Goal: Information Seeking & Learning: Compare options

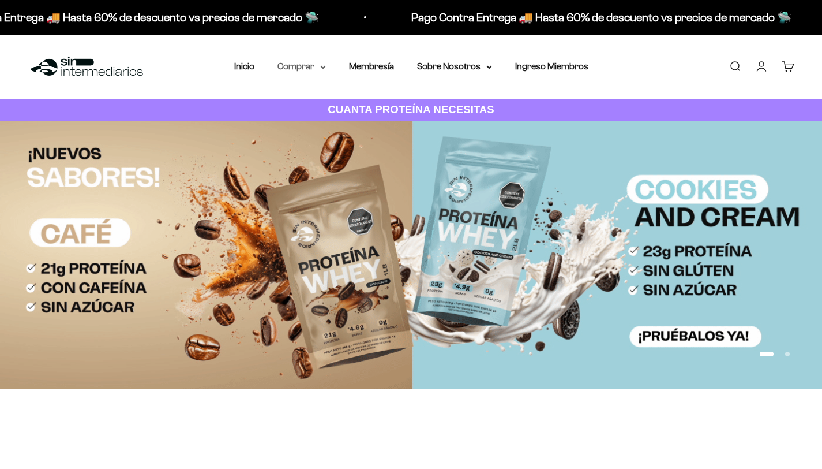
click at [319, 68] on summary "Comprar" at bounding box center [302, 66] width 48 height 15
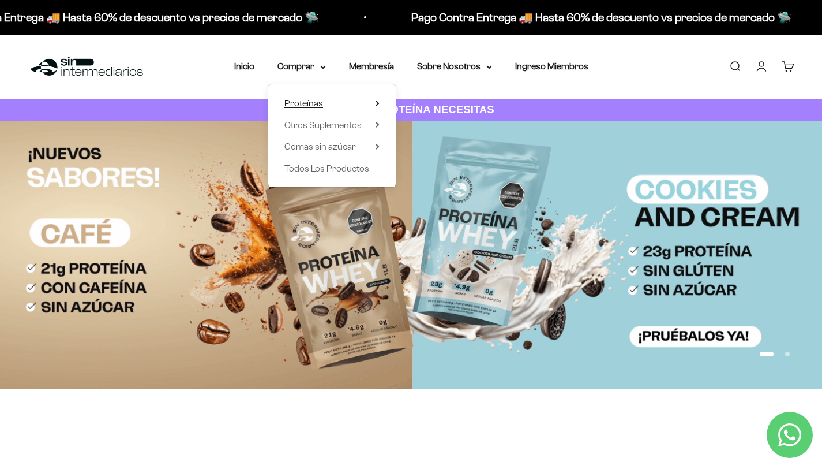
click at [309, 99] on span "Proteínas" at bounding box center [303, 103] width 39 height 10
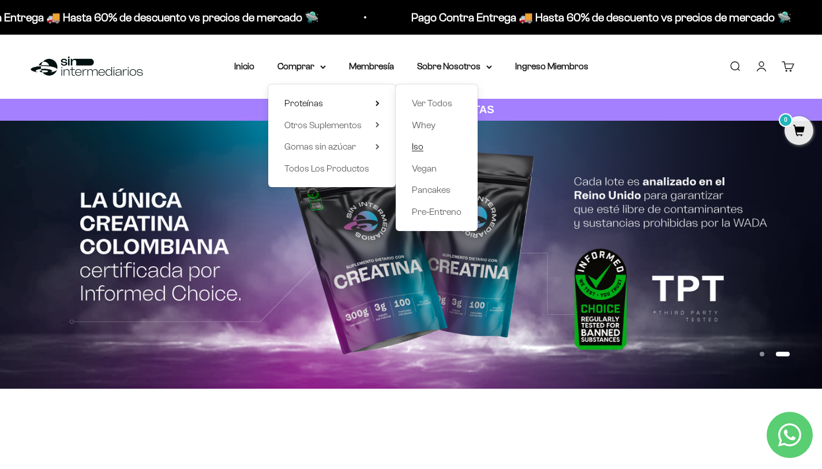
click at [418, 146] on span "Iso" at bounding box center [418, 146] width 12 height 10
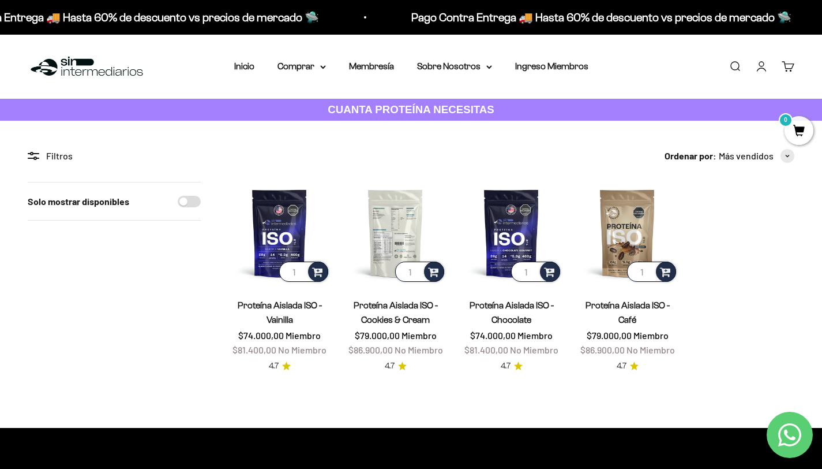
click at [410, 223] on img at bounding box center [395, 233] width 102 height 102
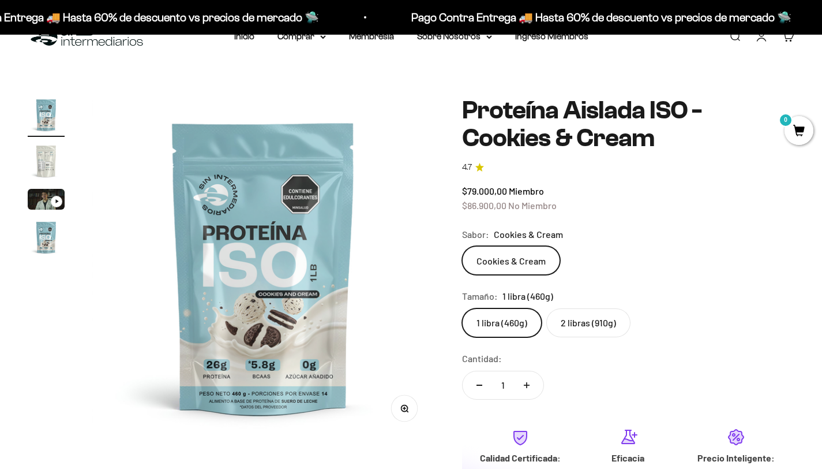
scroll to position [38, 0]
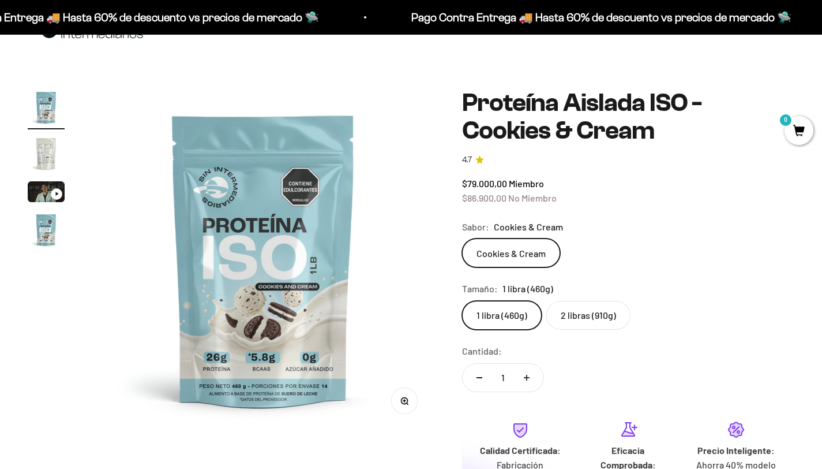
click at [570, 324] on label "2 libras (910g)" at bounding box center [588, 315] width 84 height 29
click at [462, 301] on input "2 libras (910g)" at bounding box center [462, 300] width 1 height 1
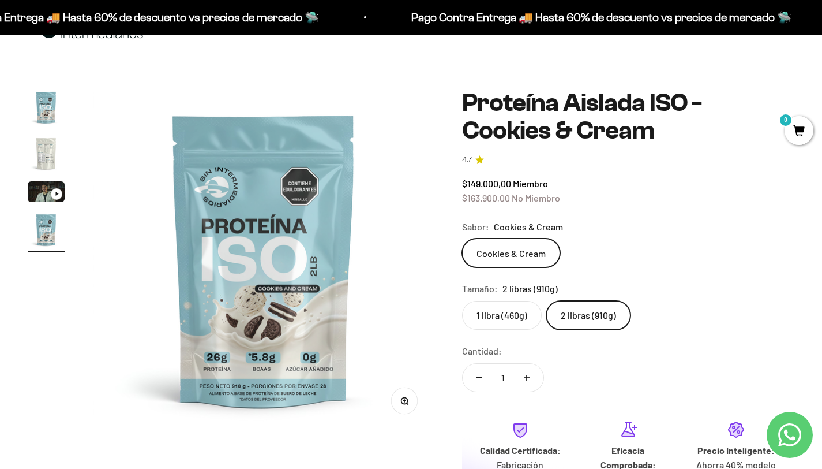
click at [38, 157] on img "Ir al artículo 2" at bounding box center [46, 153] width 37 height 37
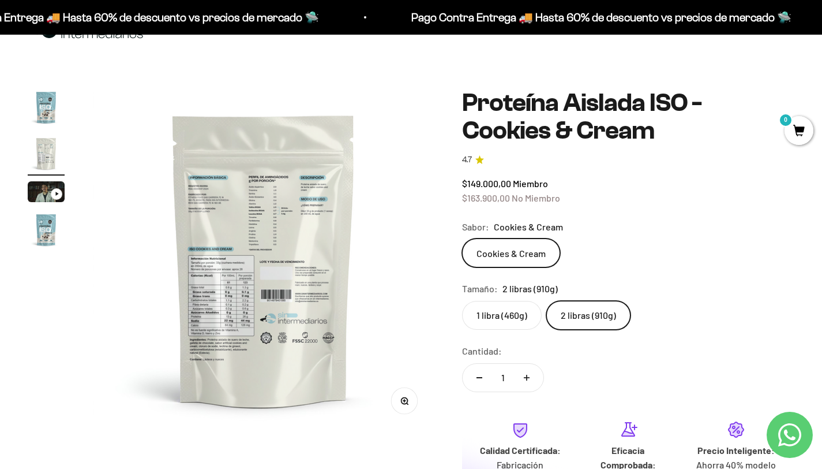
click at [246, 316] on img at bounding box center [264, 260] width 342 height 342
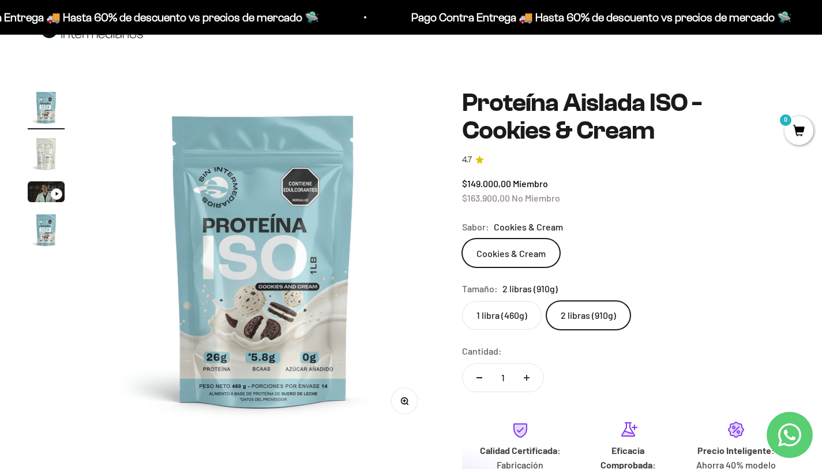
click at [37, 147] on img "Ir al artículo 2" at bounding box center [46, 153] width 37 height 37
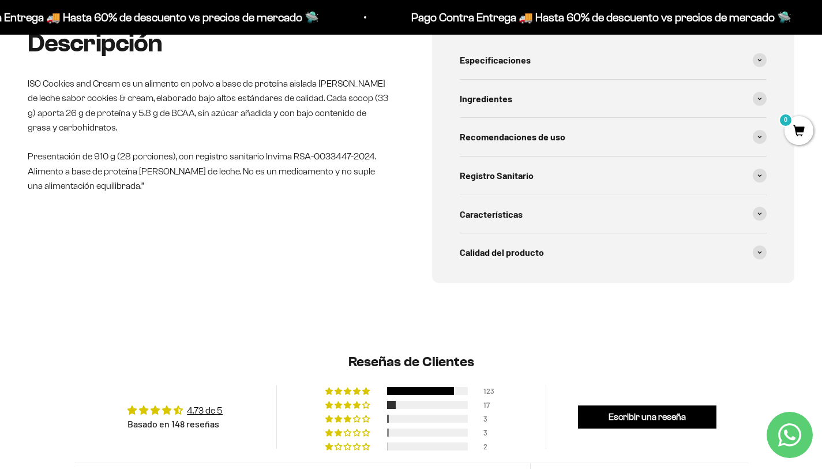
scroll to position [612, 0]
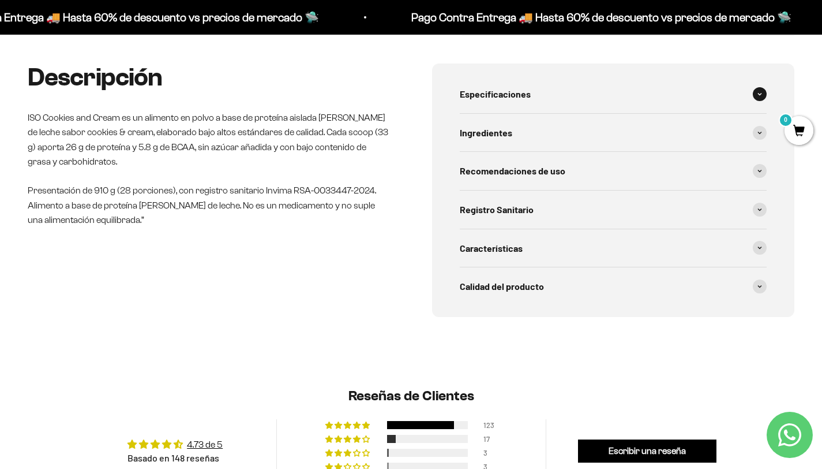
click at [595, 89] on div "Especificaciones" at bounding box center [614, 94] width 308 height 38
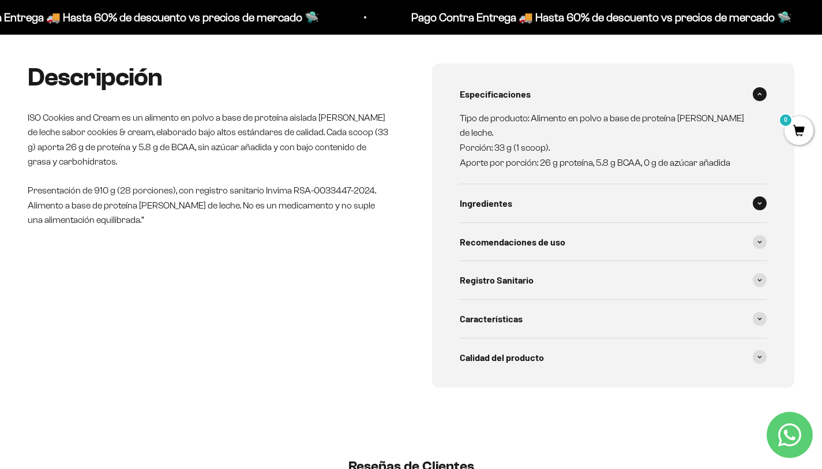
click at [561, 189] on div "Ingredientes" at bounding box center [614, 203] width 308 height 38
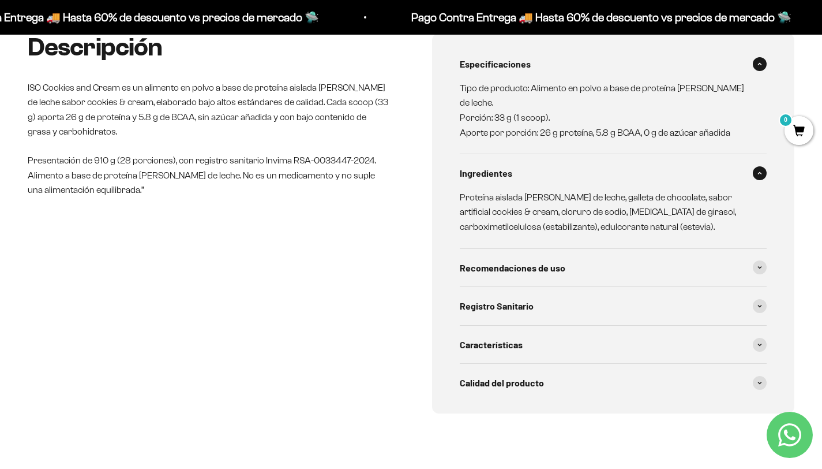
scroll to position [668, 0]
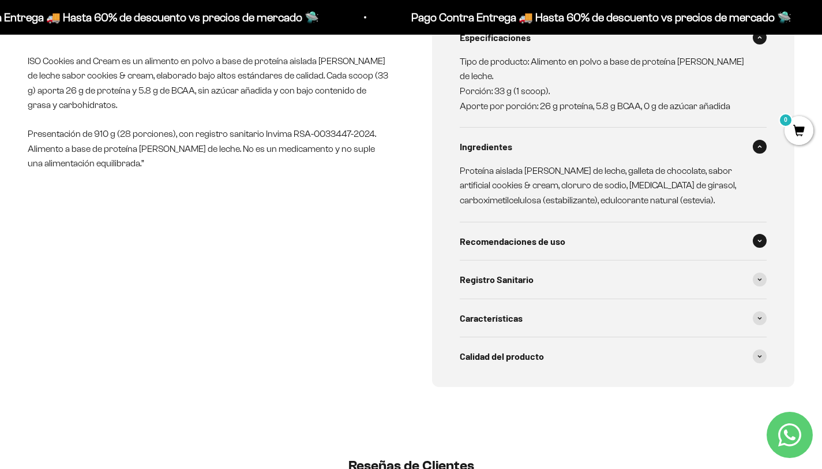
click at [544, 237] on div "Recomendaciones de uso" at bounding box center [614, 241] width 308 height 38
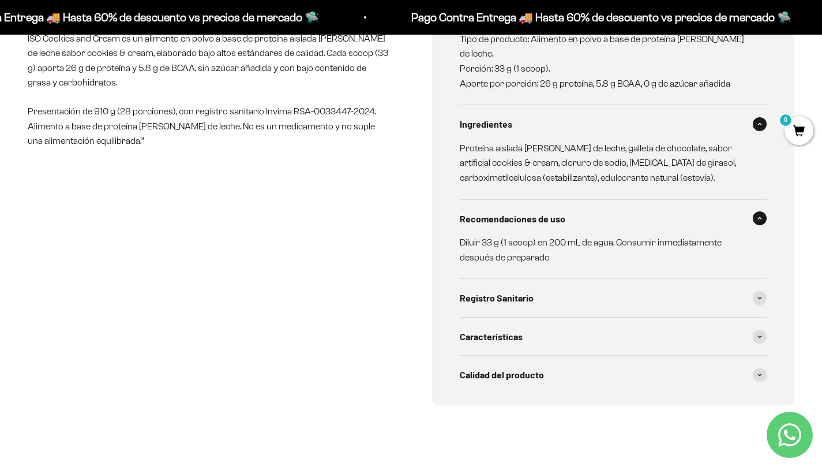
scroll to position [698, 0]
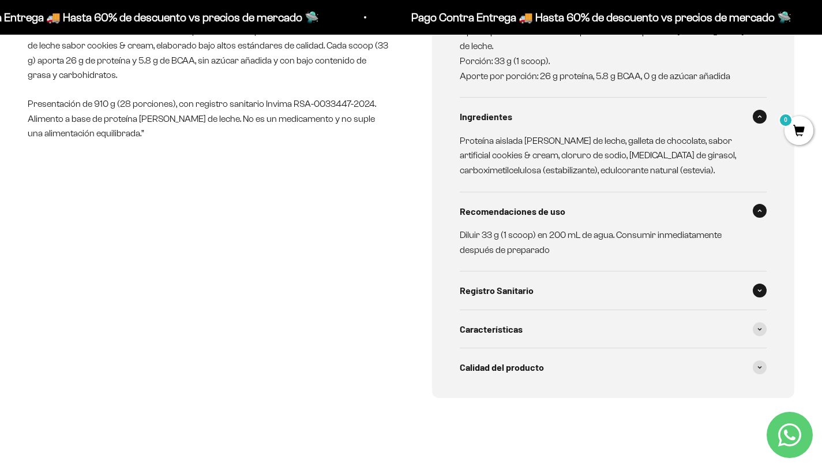
click at [538, 275] on div "Registro Sanitario" at bounding box center [614, 290] width 308 height 38
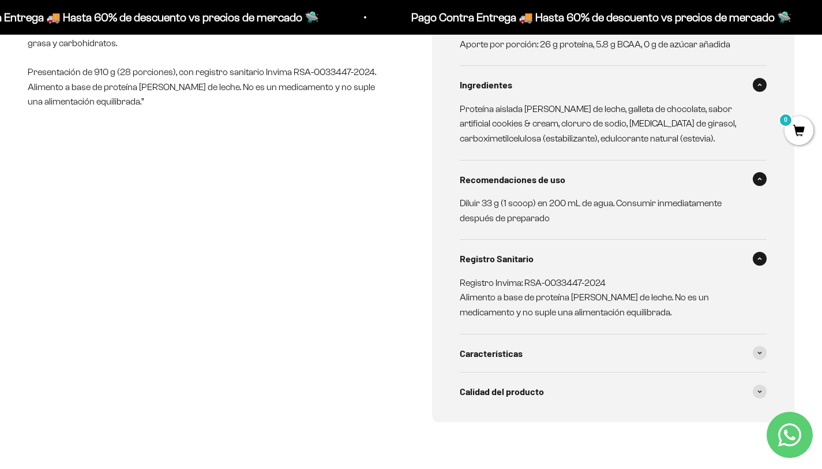
scroll to position [737, 0]
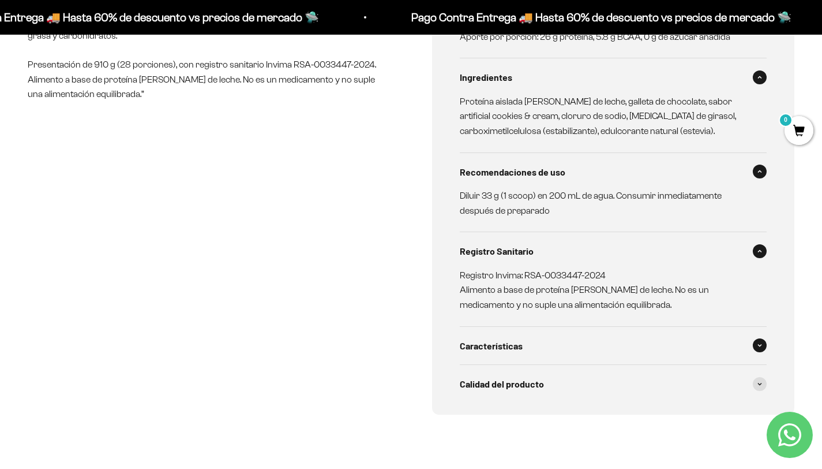
click at [542, 333] on div "Características" at bounding box center [614, 346] width 308 height 38
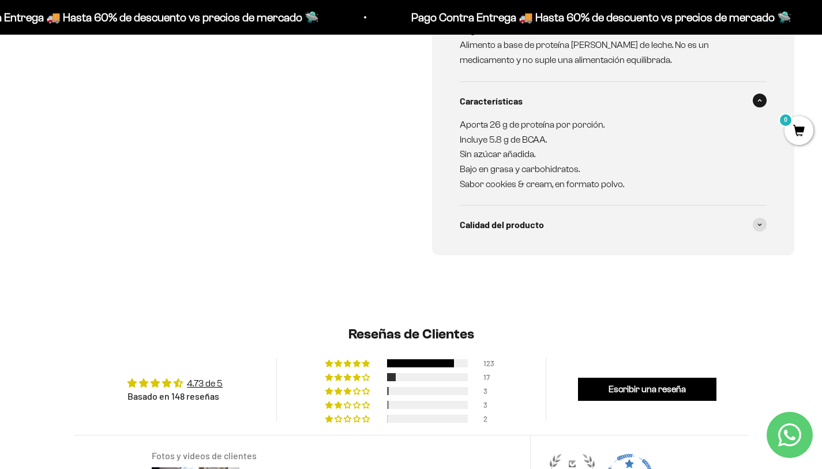
scroll to position [1042, 0]
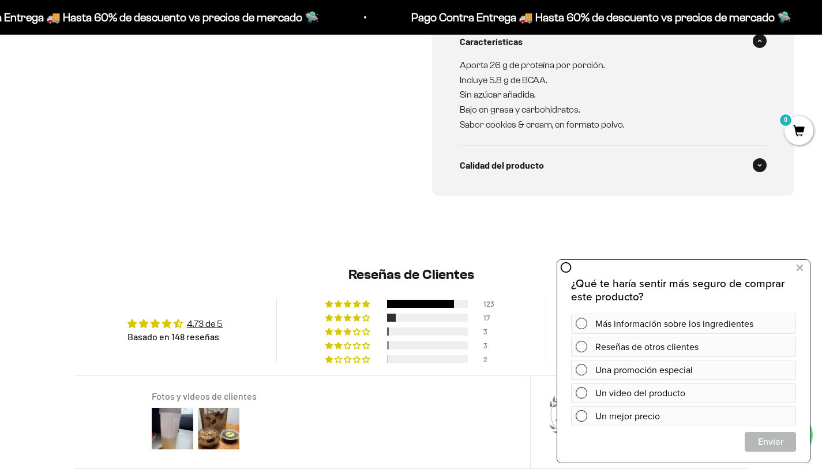
click at [533, 158] on span "Calidad del producto" at bounding box center [502, 165] width 84 height 15
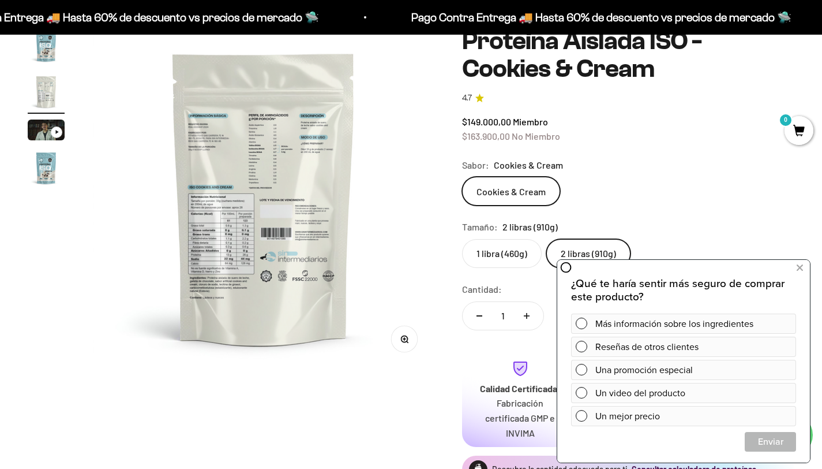
scroll to position [40, 0]
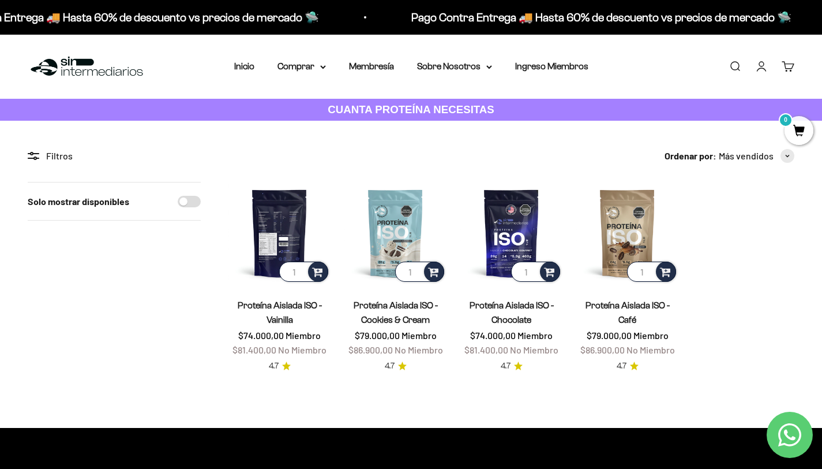
click at [284, 231] on img at bounding box center [280, 233] width 102 height 102
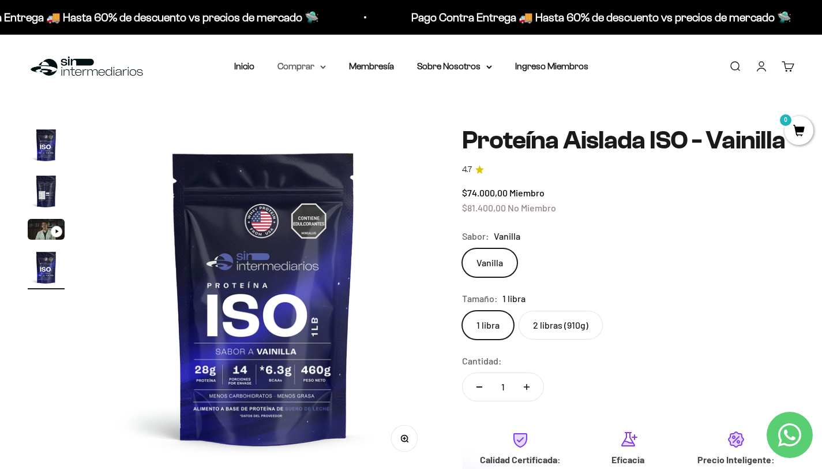
click at [320, 67] on icon at bounding box center [323, 67] width 6 height 4
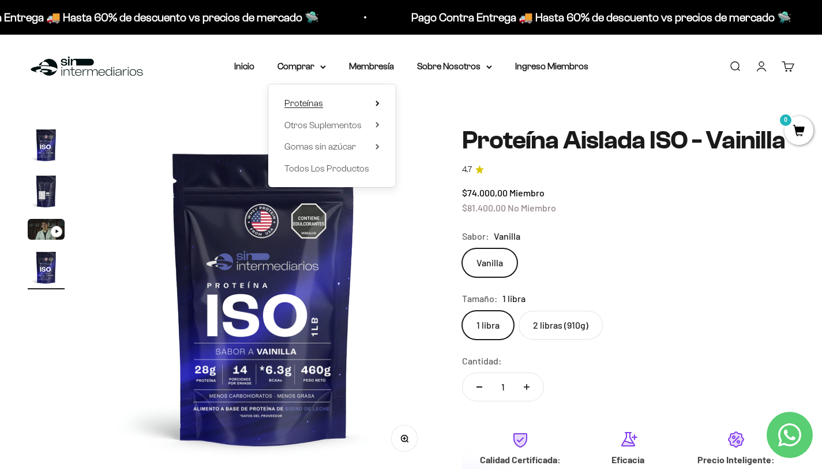
click at [304, 99] on span "Proteínas" at bounding box center [303, 103] width 39 height 10
click at [305, 99] on span "Proteínas" at bounding box center [303, 103] width 39 height 10
click at [375, 100] on summary "Proteínas" at bounding box center [331, 103] width 95 height 15
click at [434, 100] on span "Ver Todos" at bounding box center [432, 103] width 40 height 10
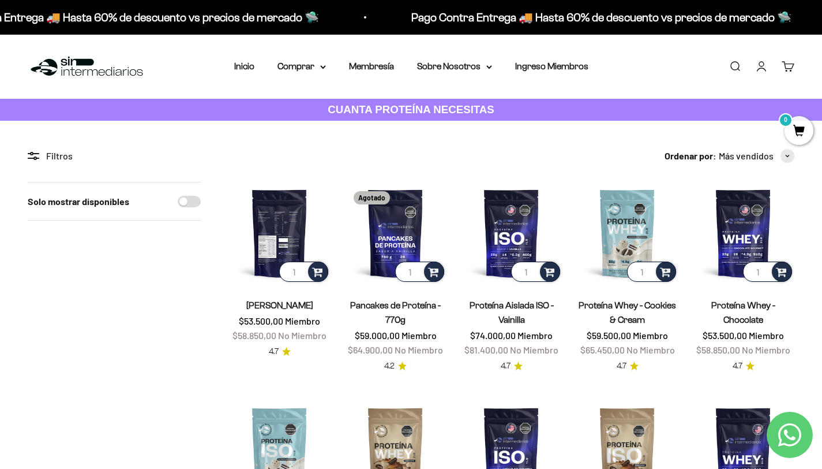
click at [282, 230] on img at bounding box center [280, 233] width 102 height 102
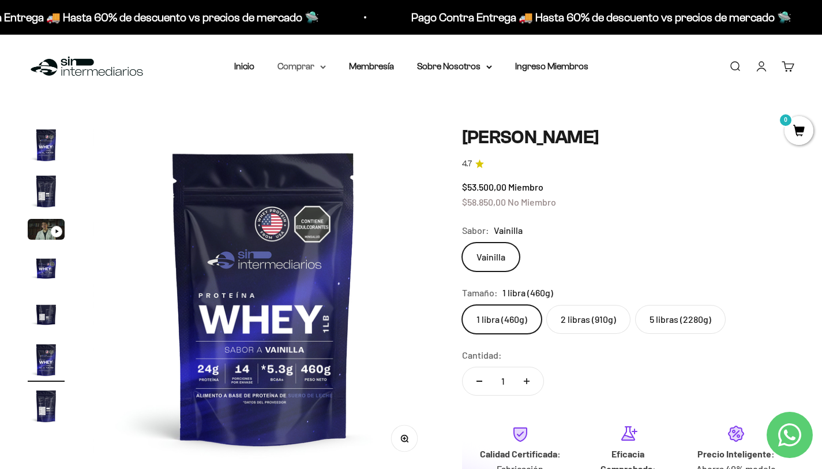
click at [318, 69] on summary "Comprar" at bounding box center [302, 66] width 48 height 15
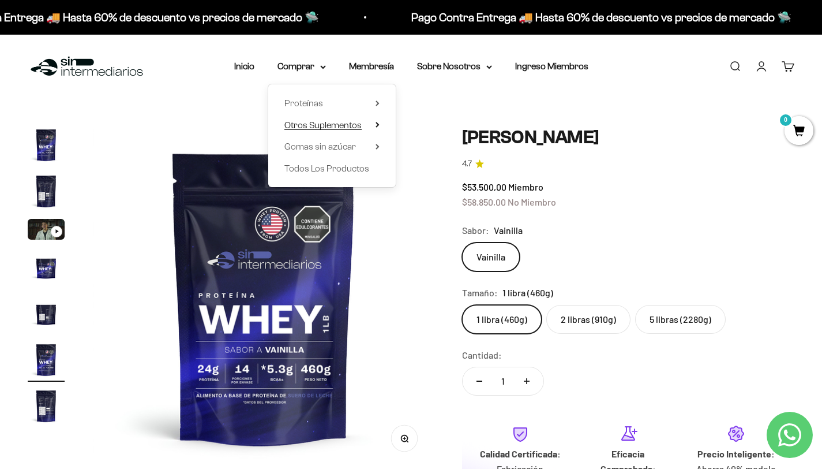
click at [309, 124] on span "Otros Suplementos" at bounding box center [322, 125] width 77 height 10
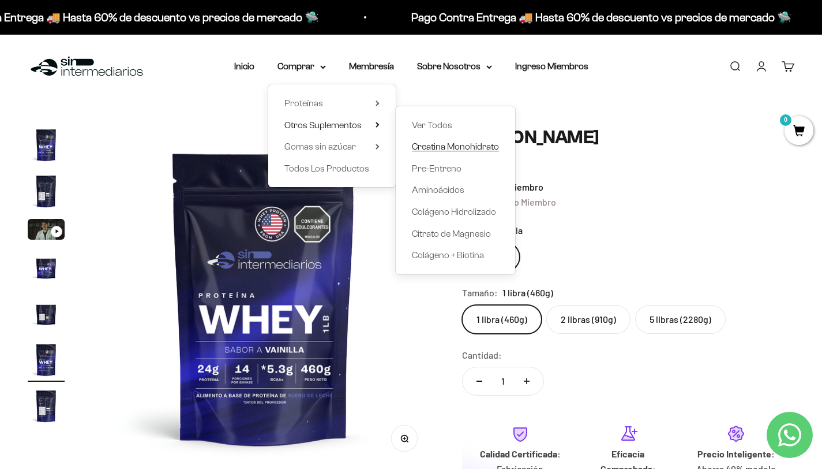
click at [432, 148] on span "Creatina Monohidrato" at bounding box center [455, 146] width 87 height 10
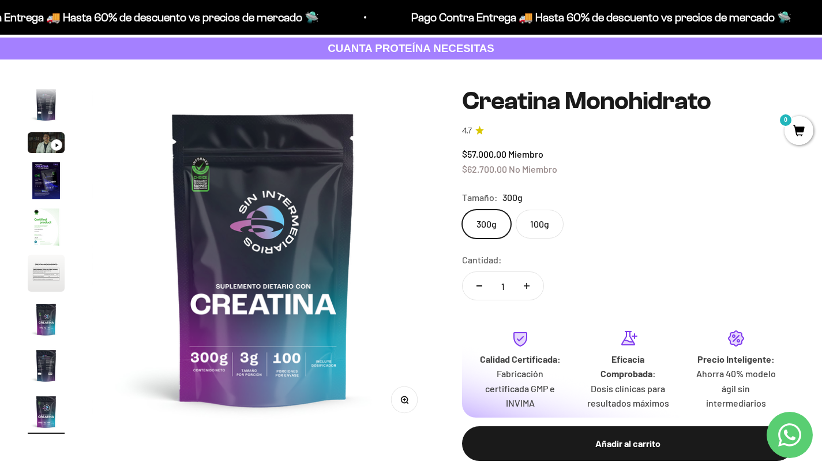
click at [486, 230] on label "300g" at bounding box center [486, 223] width 49 height 29
click at [462, 209] on input "300g" at bounding box center [462, 209] width 1 height 1
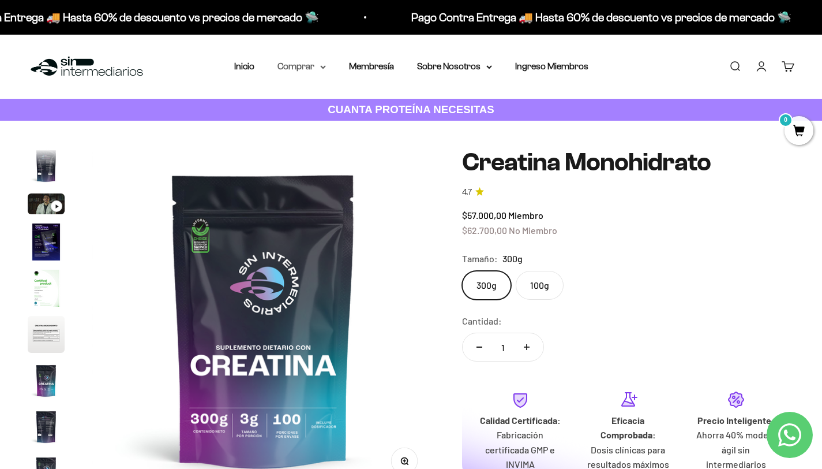
click at [314, 68] on summary "Comprar" at bounding box center [302, 66] width 48 height 15
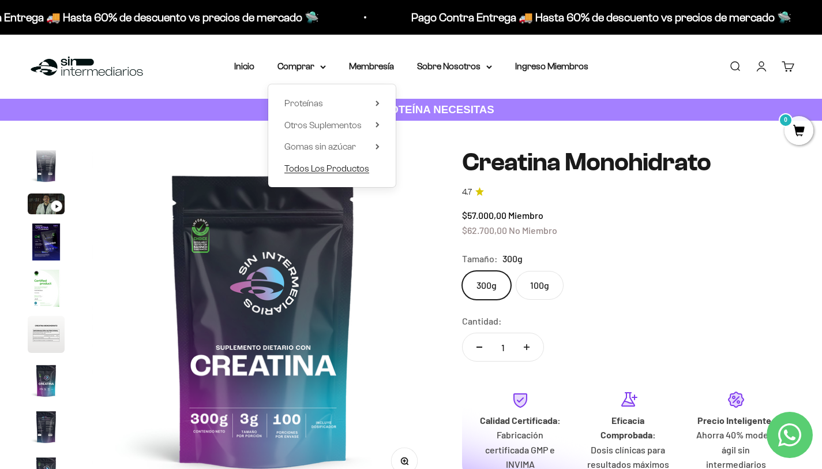
click at [309, 171] on span "Todos Los Productos" at bounding box center [326, 168] width 85 height 10
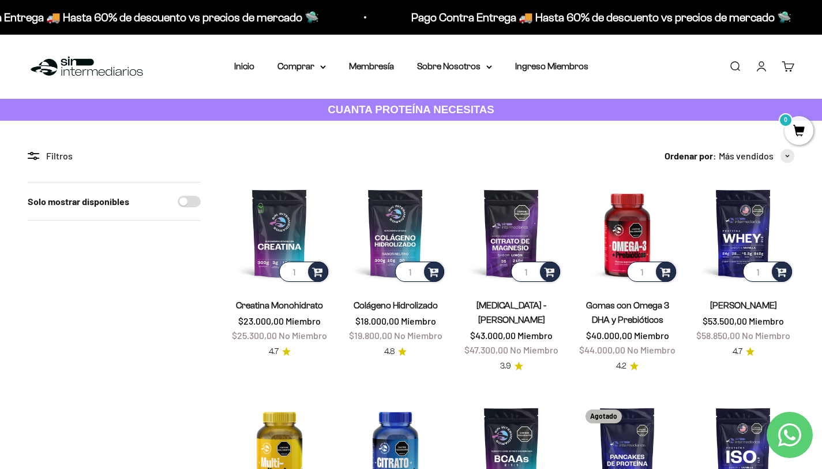
click at [391, 109] on strong "CUANTA PROTEÍNA NECESITAS" at bounding box center [411, 109] width 167 height 12
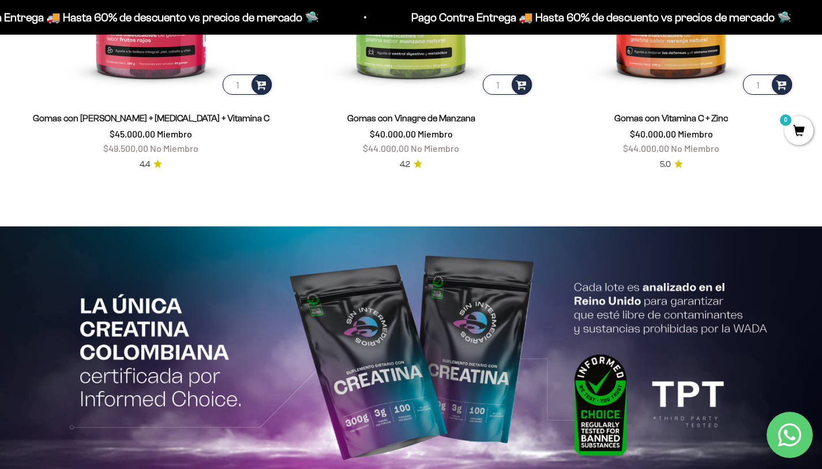
scroll to position [2428, 0]
